Goal: Information Seeking & Learning: Learn about a topic

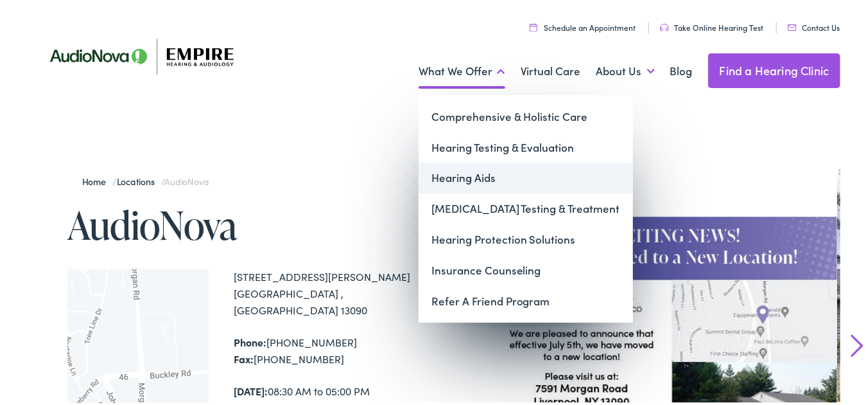
click at [455, 177] on link "Hearing Aids" at bounding box center [526, 176] width 215 height 31
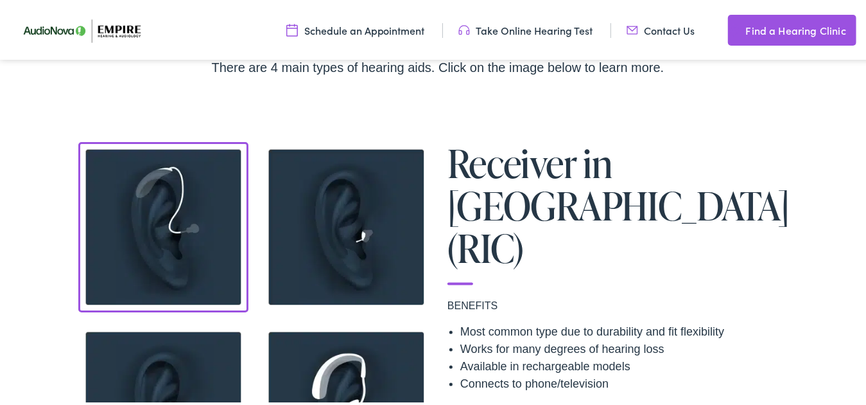
scroll to position [963, 0]
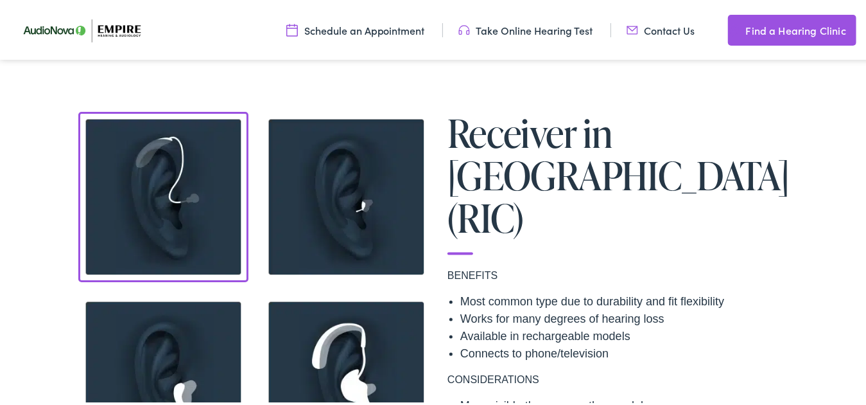
click at [374, 184] on img at bounding box center [346, 195] width 170 height 170
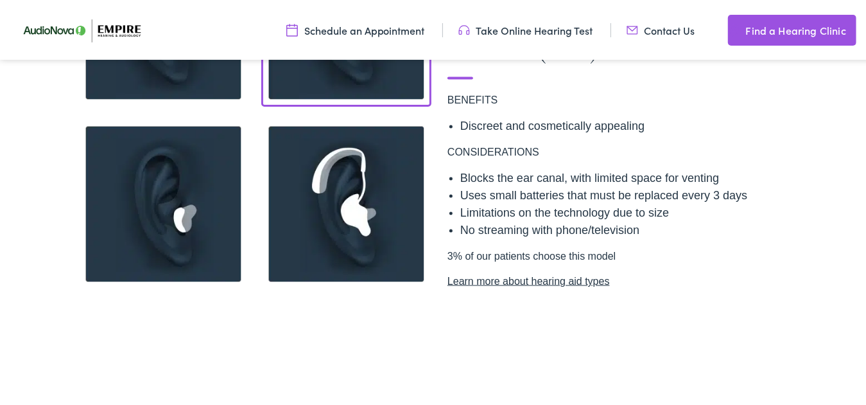
scroll to position [1156, 0]
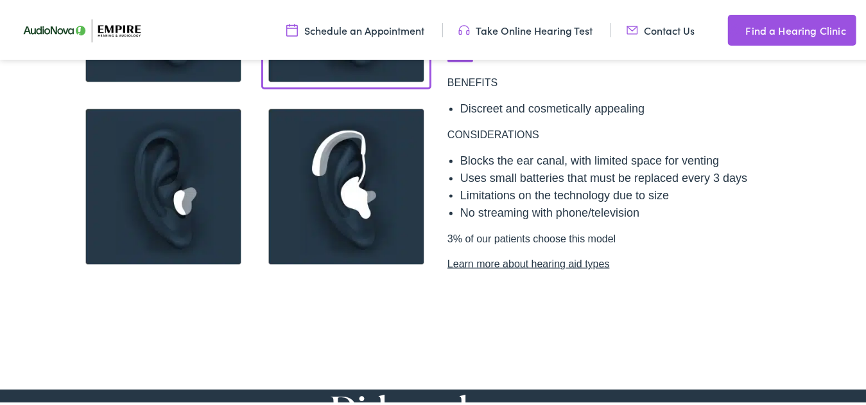
click at [169, 179] on img at bounding box center [163, 185] width 170 height 170
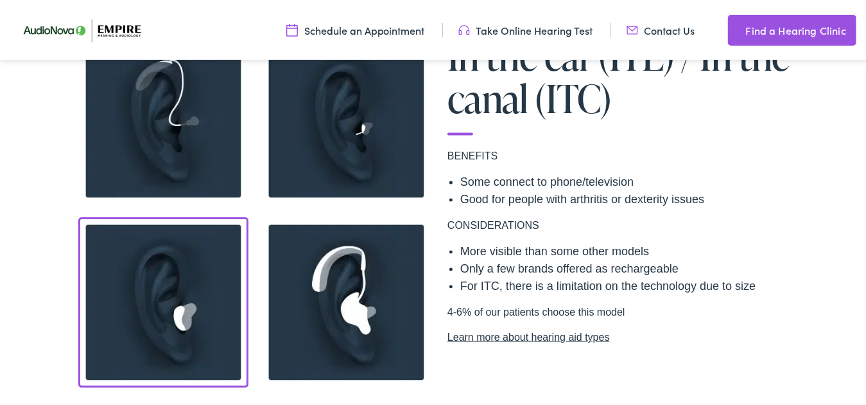
scroll to position [1028, 0]
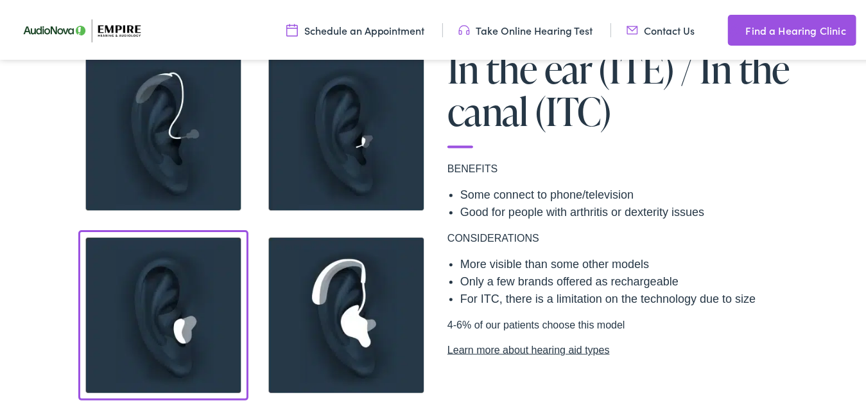
click at [329, 310] on img at bounding box center [346, 313] width 170 height 170
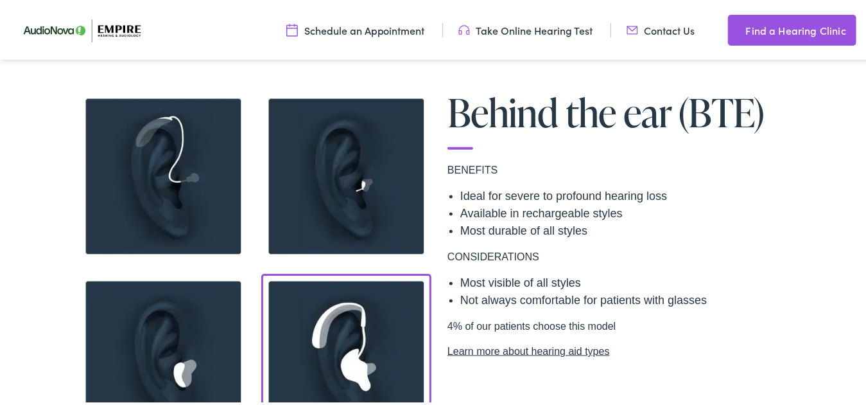
scroll to position [963, 0]
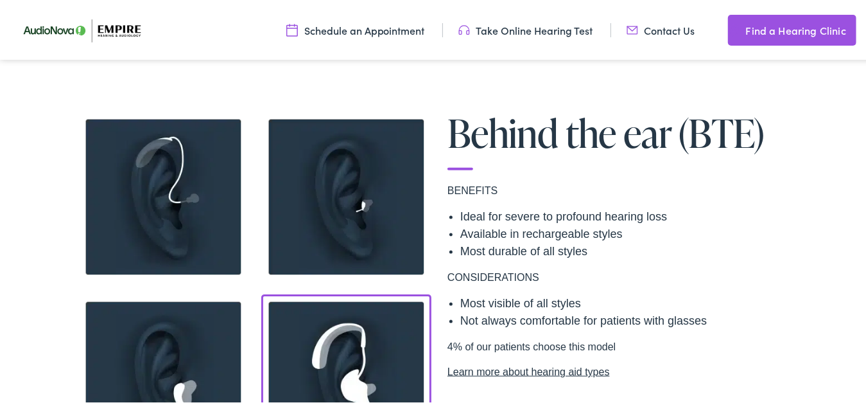
click at [180, 173] on img at bounding box center [163, 195] width 170 height 170
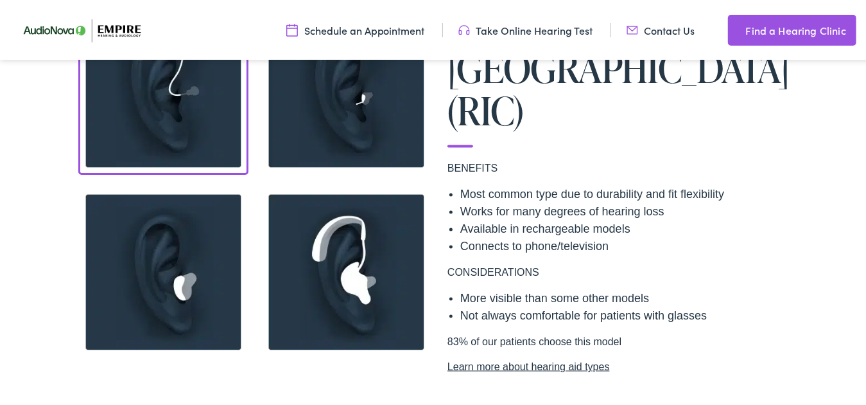
scroll to position [1092, 0]
